Goal: Transaction & Acquisition: Purchase product/service

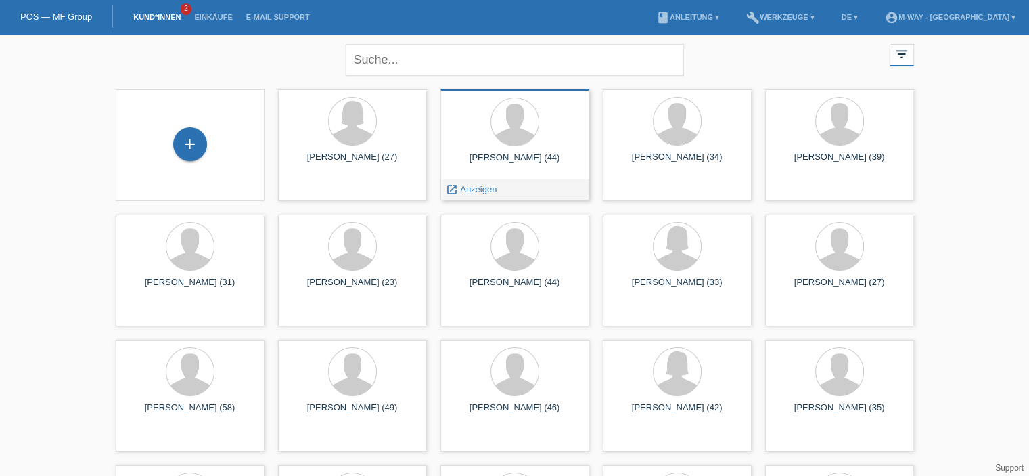
click at [532, 138] on div at bounding box center [514, 122] width 127 height 51
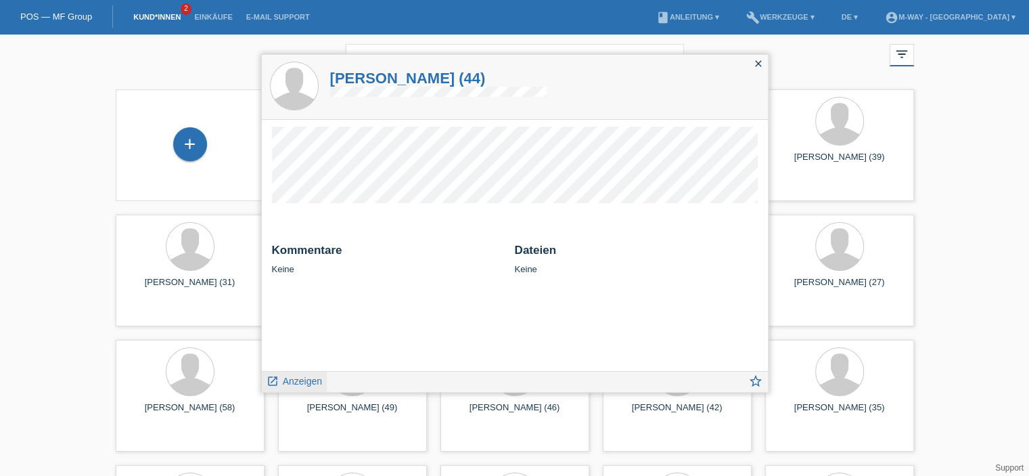
click at [298, 382] on span "Anzeigen" at bounding box center [302, 380] width 39 height 11
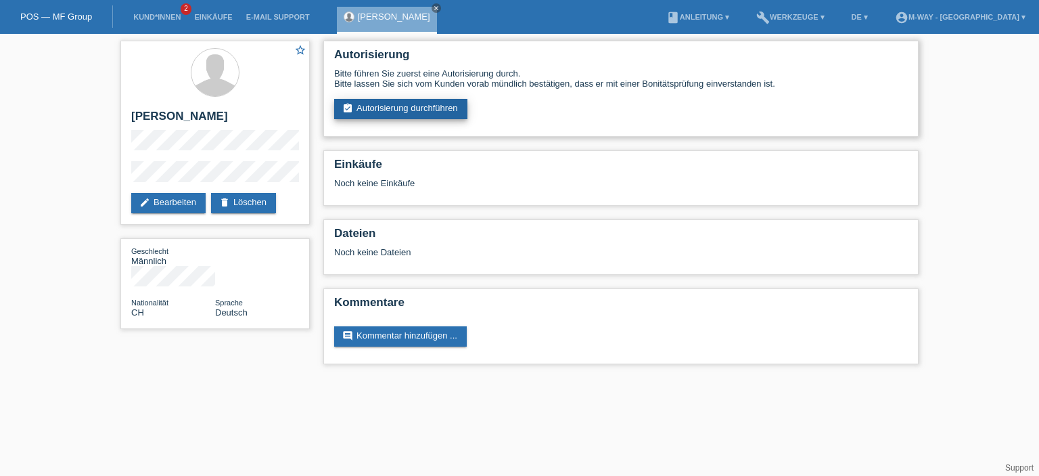
click at [435, 108] on link "assignment_turned_in Autorisierung durchführen" at bounding box center [400, 109] width 133 height 20
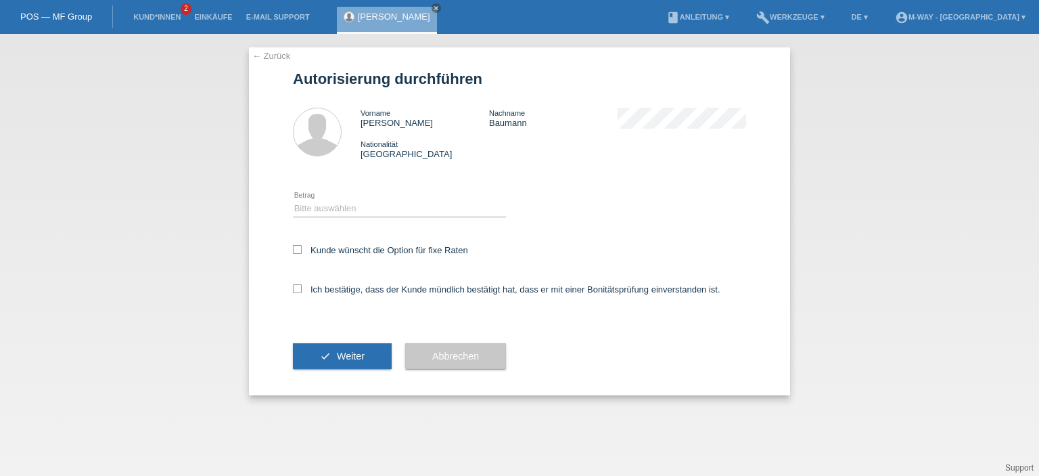
click at [320, 219] on div "Bitte auswählen CHF 1.00 - CHF 499.00 CHF 500.00 - CHF 1'999.00 CHF 2'000.00 - …" at bounding box center [399, 209] width 213 height 46
click at [319, 207] on select "Bitte auswählen CHF 1.00 - CHF 499.00 CHF 500.00 - CHF 1'999.00 CHF 2'000.00 - …" at bounding box center [399, 208] width 213 height 16
select select "3"
click at [293, 200] on select "Bitte auswählen CHF 1.00 - CHF 499.00 CHF 500.00 - CHF 1'999.00 CHF 2'000.00 - …" at bounding box center [399, 208] width 213 height 16
click at [296, 246] on icon at bounding box center [297, 249] width 9 height 9
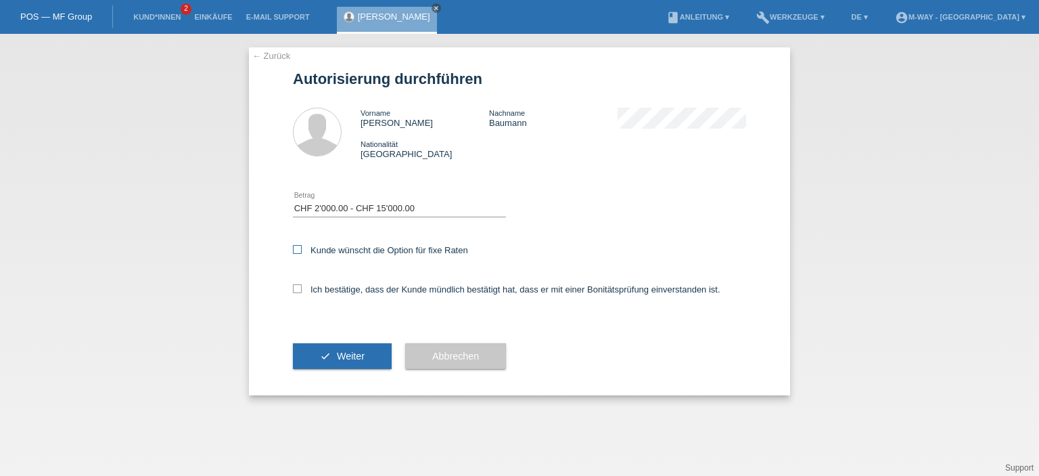
click at [296, 246] on input "Kunde wünscht die Option für fixe Raten" at bounding box center [297, 249] width 9 height 9
checkbox input "true"
click at [294, 288] on icon at bounding box center [297, 288] width 9 height 9
click at [294, 288] on input "Ich bestätige, dass der Kunde mündlich bestätigt hat, dass er mit einer Bonität…" at bounding box center [297, 288] width 9 height 9
checkbox input "true"
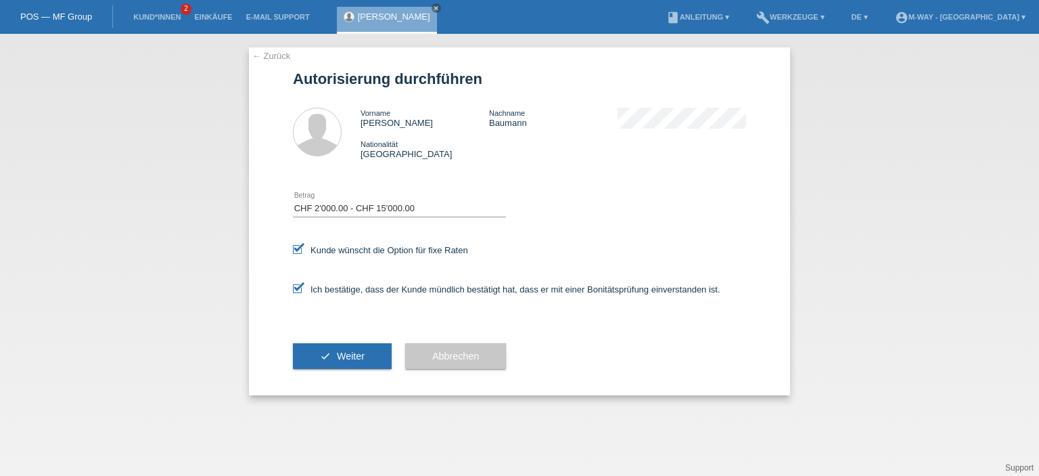
click at [344, 350] on button "check Weiter" at bounding box center [342, 356] width 99 height 26
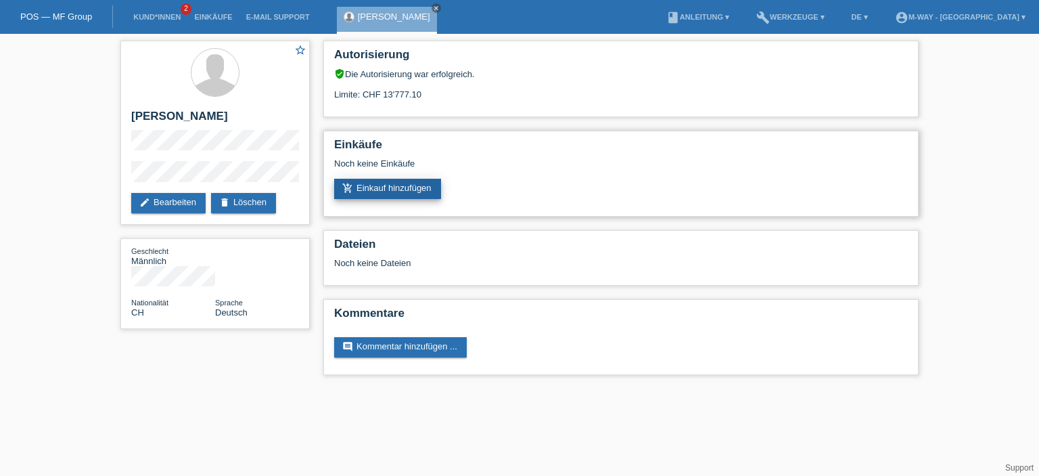
click at [426, 189] on link "add_shopping_cart Einkauf hinzufügen" at bounding box center [387, 189] width 107 height 20
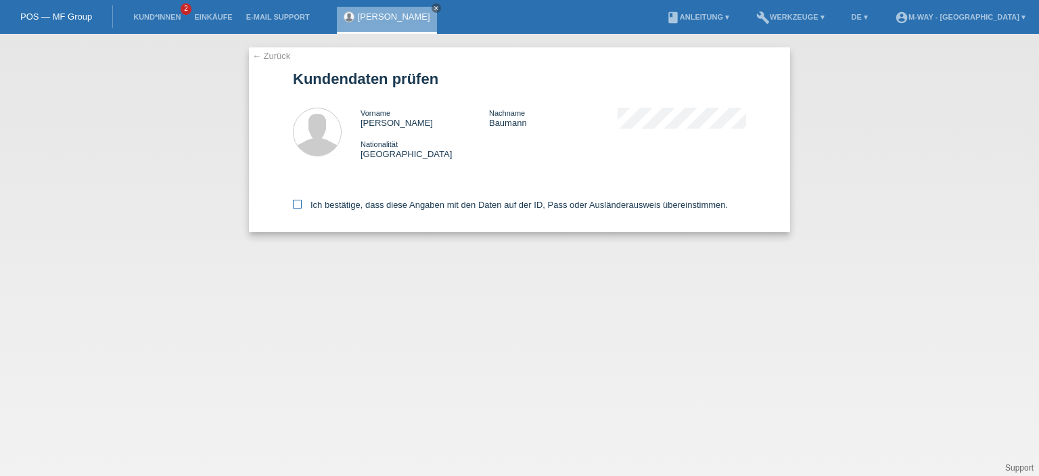
click at [299, 201] on icon at bounding box center [297, 204] width 9 height 9
click at [299, 201] on input "Ich bestätige, dass diese Angaben mit den Daten auf der ID, Pass oder Ausländer…" at bounding box center [297, 204] width 9 height 9
checkbox input "true"
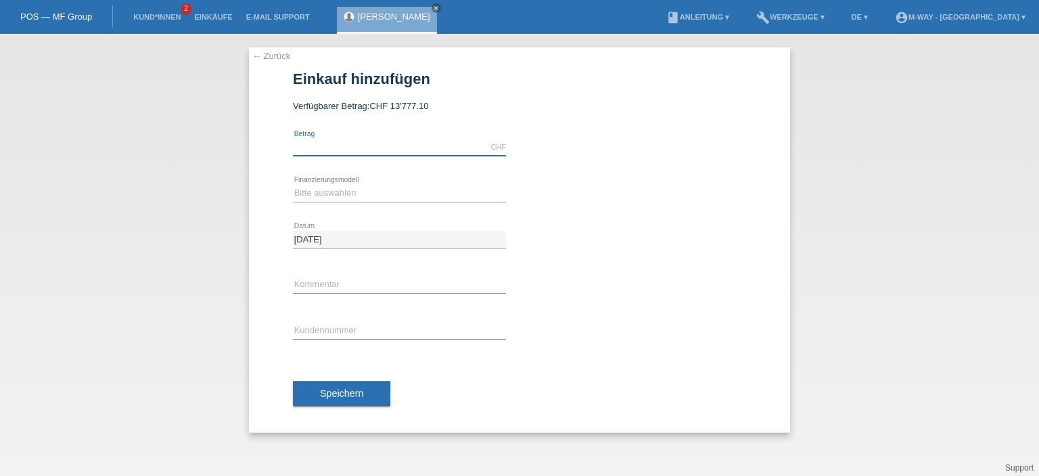
click at [398, 152] on input "text" at bounding box center [399, 147] width 213 height 17
type input "3824.15"
click at [352, 190] on select "Bitte auswählen Fixe Raten Kauf auf Rechnung mit Teilzahlungsoption" at bounding box center [399, 193] width 213 height 16
select select "77"
click at [293, 185] on select "Bitte auswählen Fixe Raten Kauf auf Rechnung mit Teilzahlungsoption" at bounding box center [399, 193] width 213 height 16
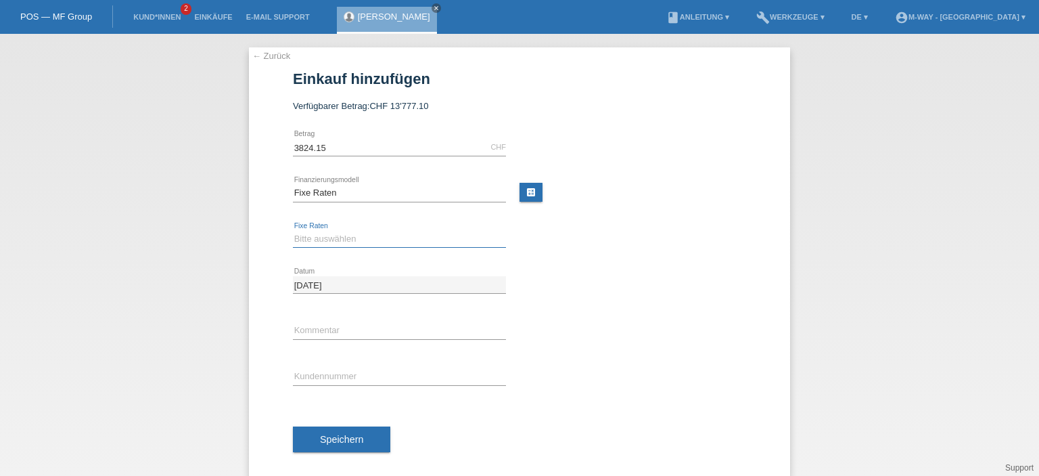
click at [352, 237] on select "Bitte auswählen 4 Raten 5 Raten 6 Raten 7 Raten 8 Raten 9 Raten 10 Raten 11 Rat…" at bounding box center [399, 239] width 213 height 16
select select "202"
click at [293, 231] on select "Bitte auswählen 4 Raten 5 Raten 6 Raten 7 Raten 8 Raten 9 Raten 10 Raten 11 Rat…" at bounding box center [399, 239] width 213 height 16
click at [334, 331] on input "text" at bounding box center [399, 330] width 213 height 17
type input "neues eBIke"
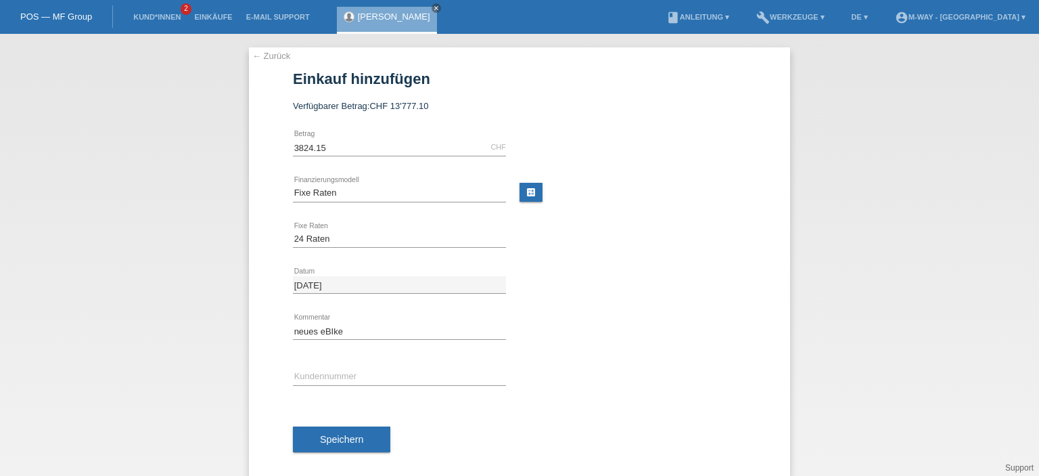
click at [455, 365] on div "error Kundennummer" at bounding box center [399, 377] width 213 height 46
click at [455, 371] on input "text" at bounding box center [399, 376] width 213 height 17
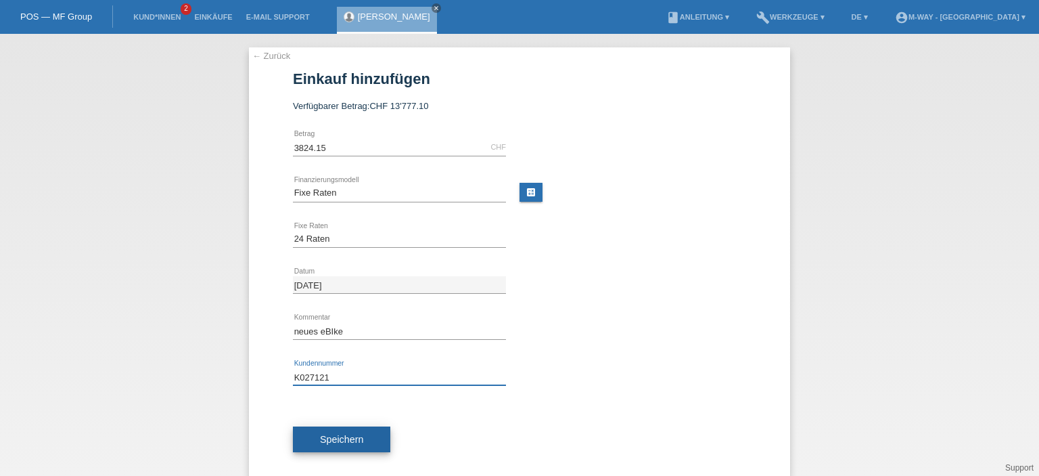
type input "K027121"
click at [320, 434] on span "Speichern" at bounding box center [341, 439] width 43 height 11
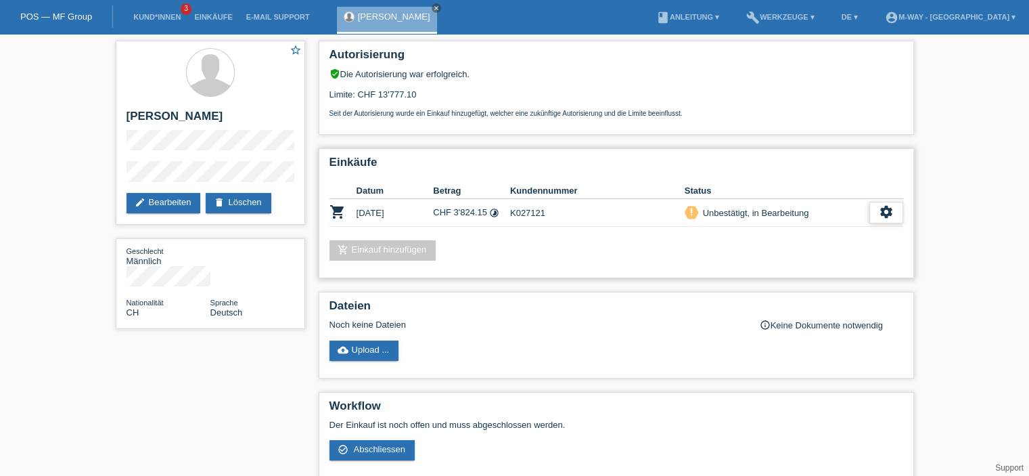
click at [881, 210] on icon "settings" at bounding box center [886, 211] width 15 height 15
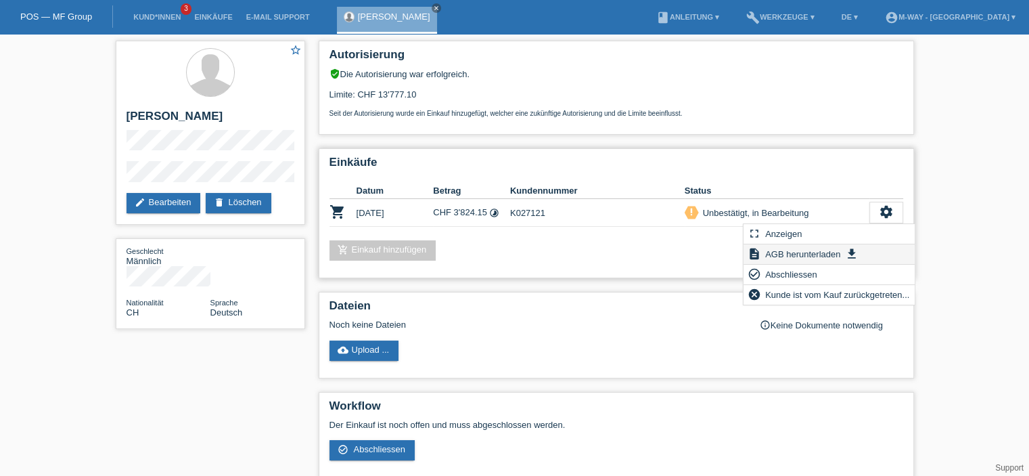
click at [824, 252] on span "AGB herunterladen" at bounding box center [802, 254] width 79 height 16
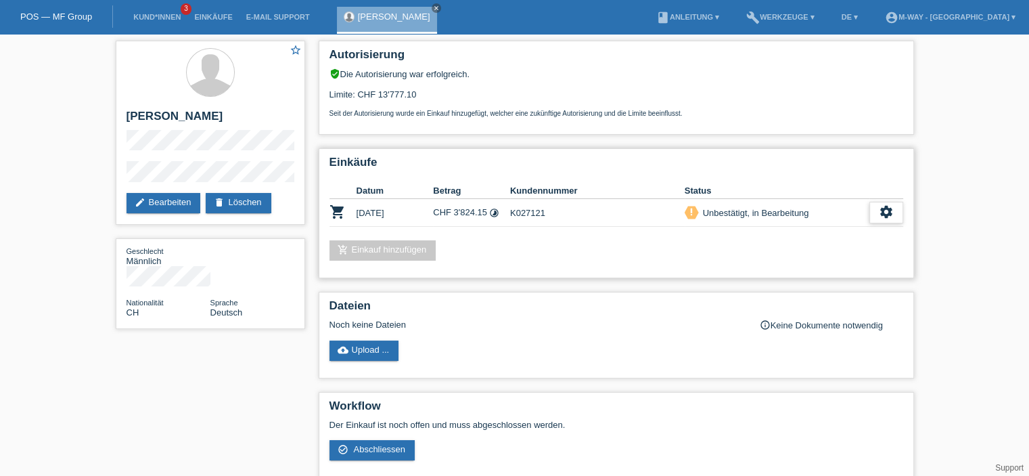
click at [892, 210] on icon "settings" at bounding box center [886, 211] width 15 height 15
click at [793, 275] on span "Abschliessen" at bounding box center [779, 274] width 56 height 16
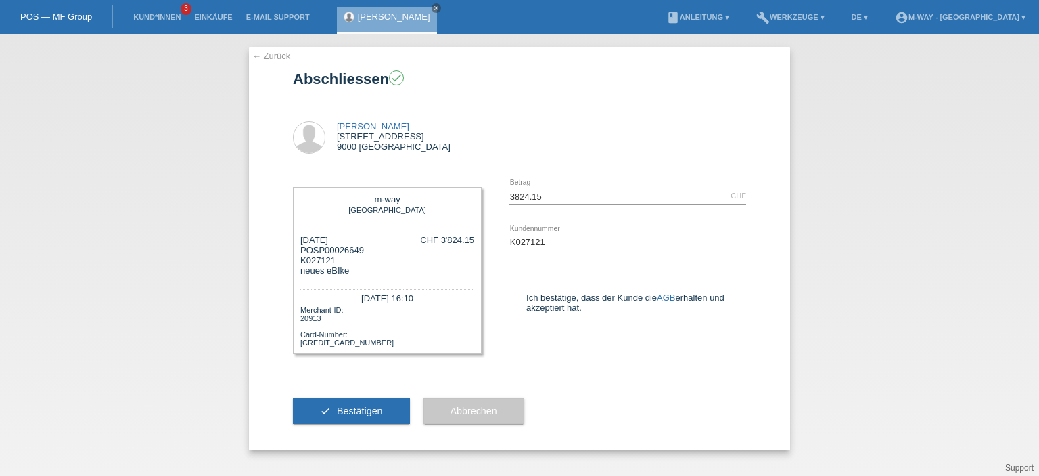
click at [514, 298] on icon at bounding box center [513, 296] width 9 height 9
click at [514, 298] on input "Ich bestätige, dass der Kunde die AGB erhalten und akzeptiert hat." at bounding box center [513, 296] width 9 height 9
checkbox input "true"
click at [368, 405] on button "check Bestätigen" at bounding box center [351, 411] width 117 height 26
